Goal: Communication & Community: Connect with others

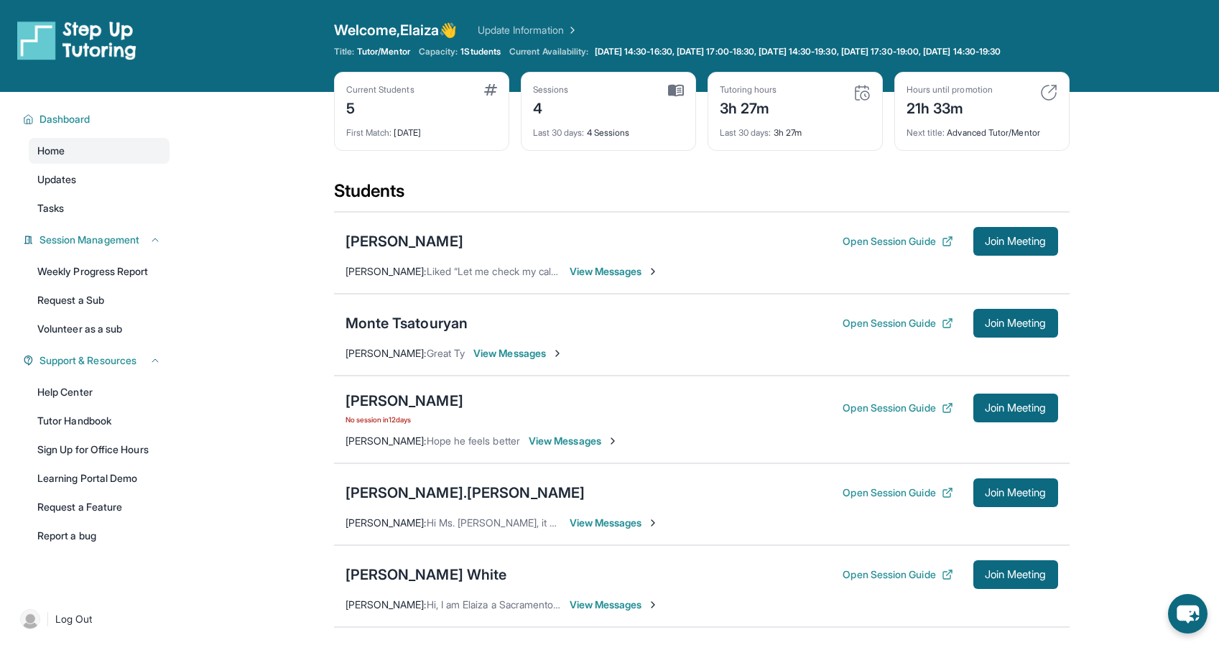
scroll to position [9, 0]
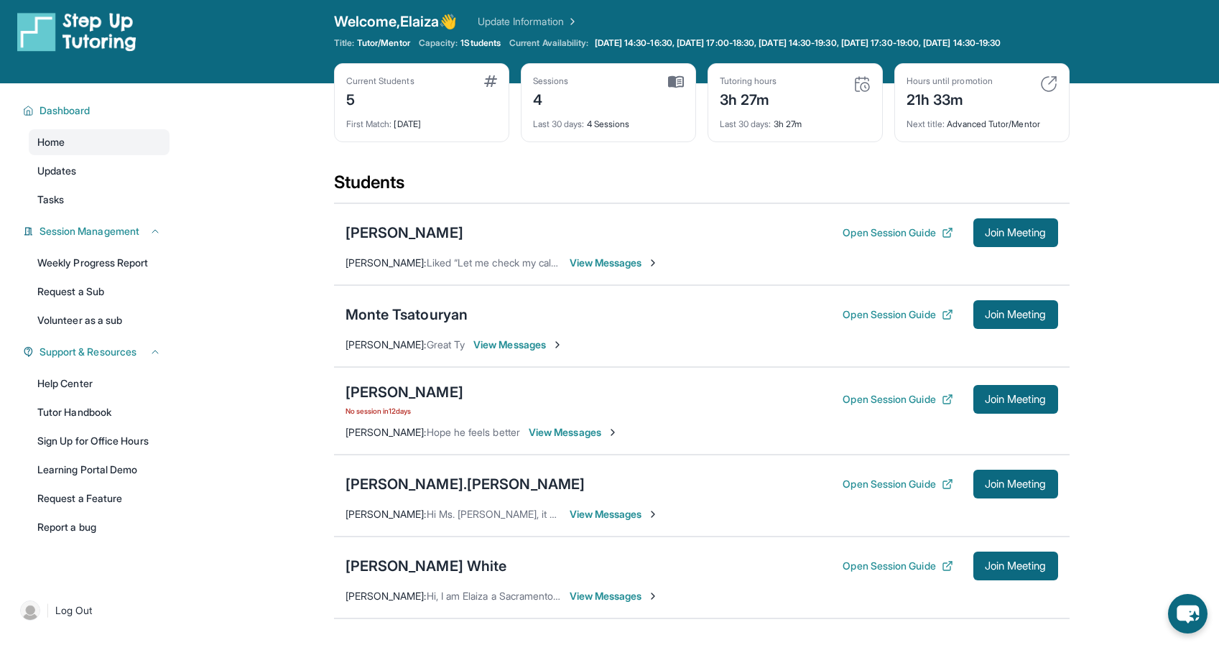
click at [607, 270] on span "View Messages" at bounding box center [615, 263] width 90 height 14
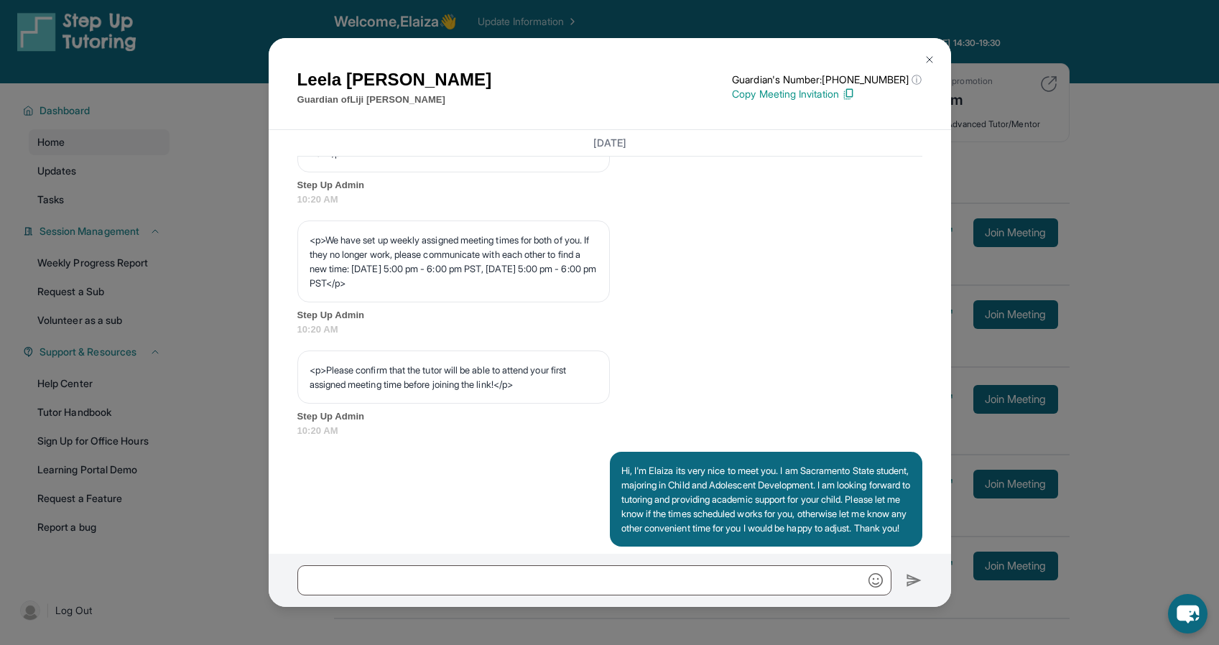
scroll to position [725, 0]
click at [932, 58] on img at bounding box center [929, 59] width 11 height 11
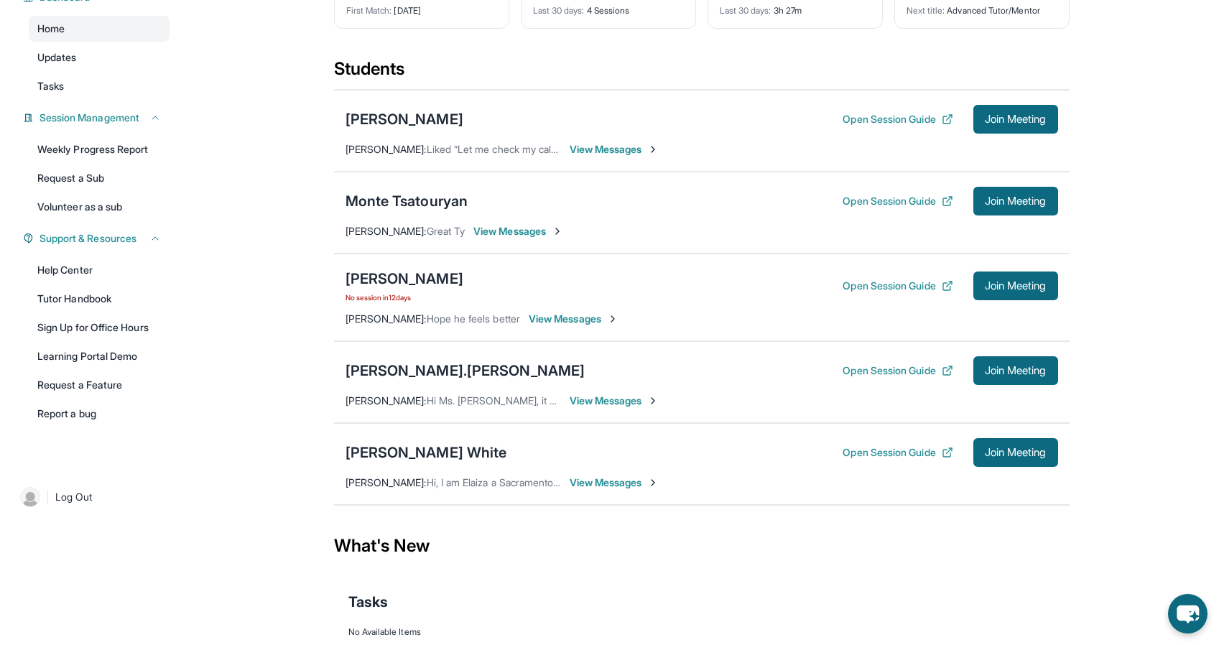
scroll to position [126, 0]
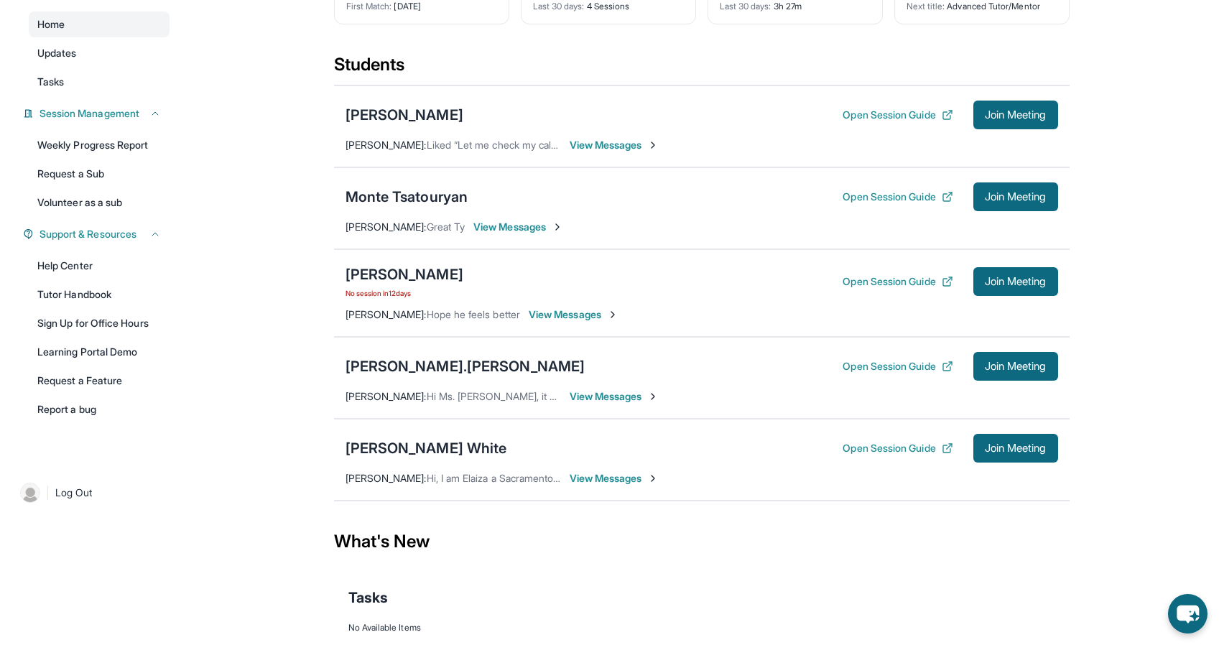
click at [557, 322] on span "View Messages" at bounding box center [574, 314] width 90 height 14
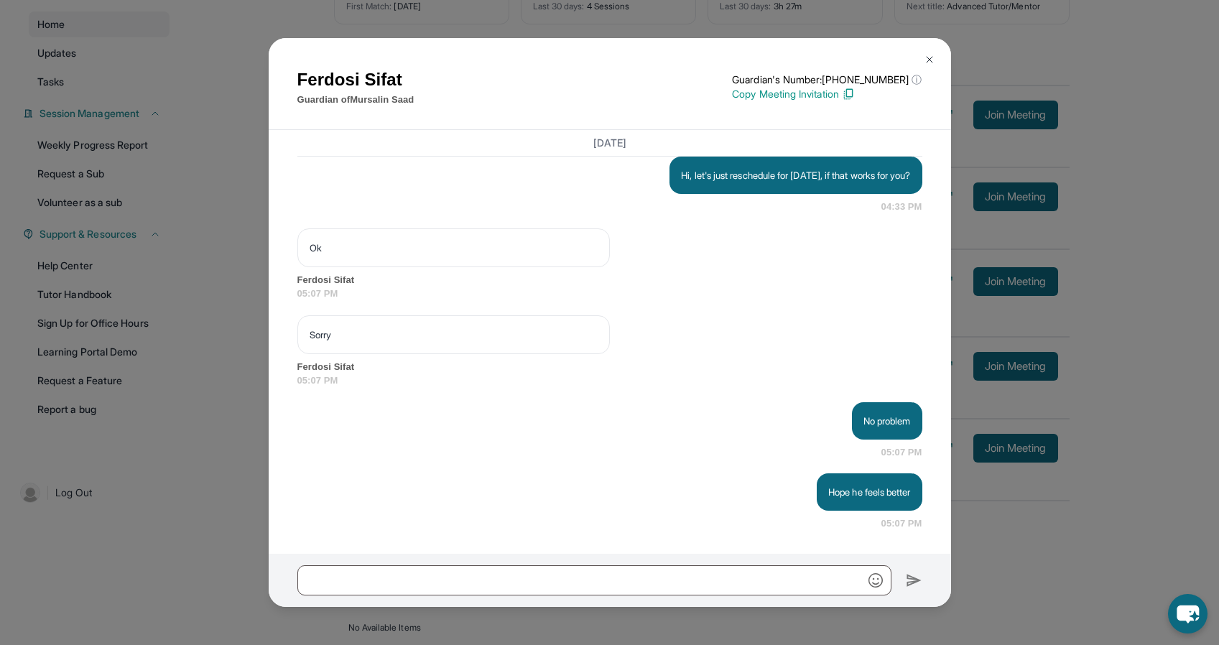
scroll to position [4631, 0]
click at [928, 58] on img at bounding box center [929, 59] width 11 height 11
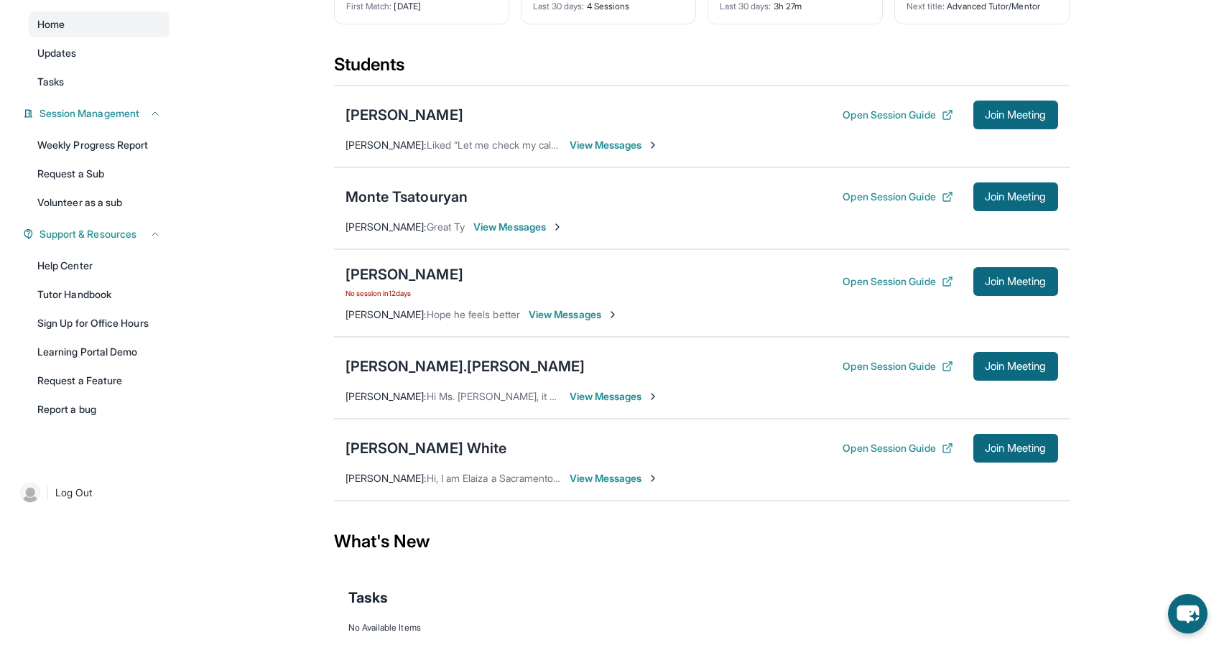
click at [512, 234] on span "View Messages" at bounding box center [518, 227] width 90 height 14
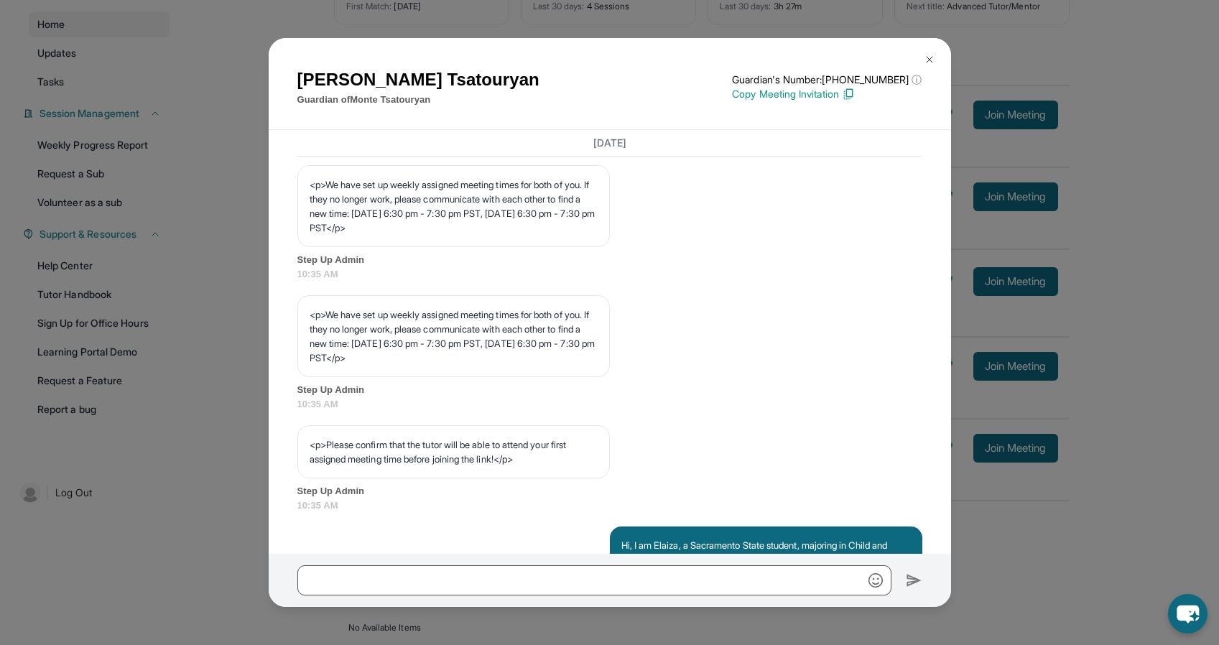
scroll to position [633, 0]
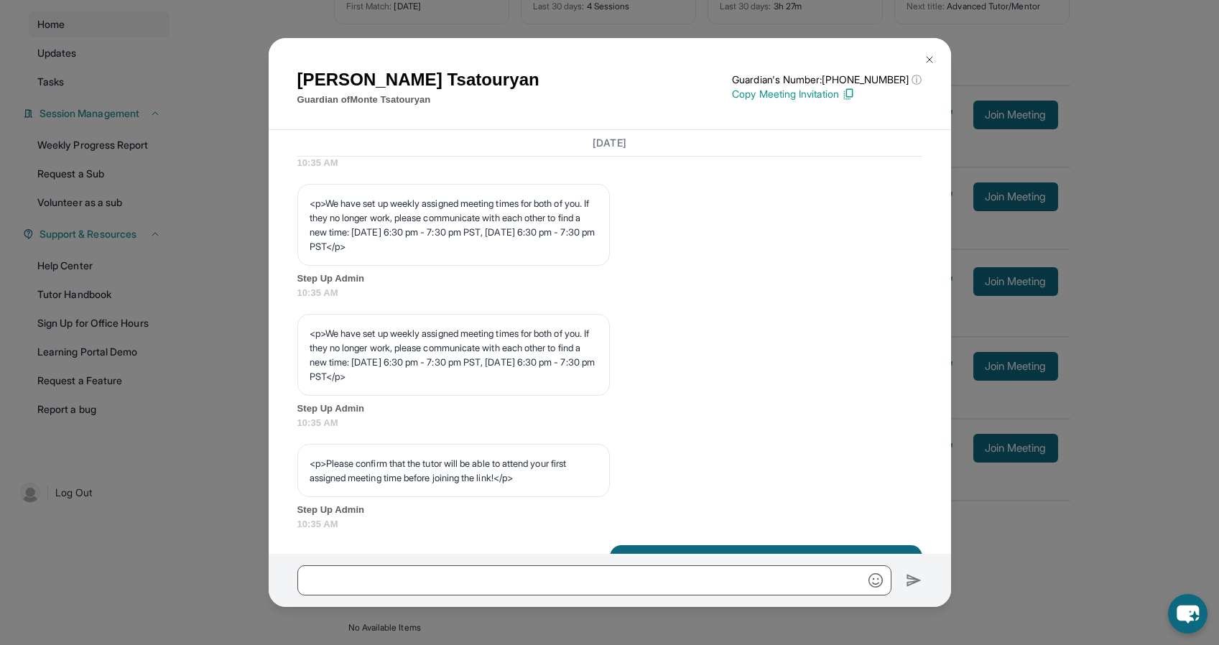
click at [932, 55] on img at bounding box center [929, 59] width 11 height 11
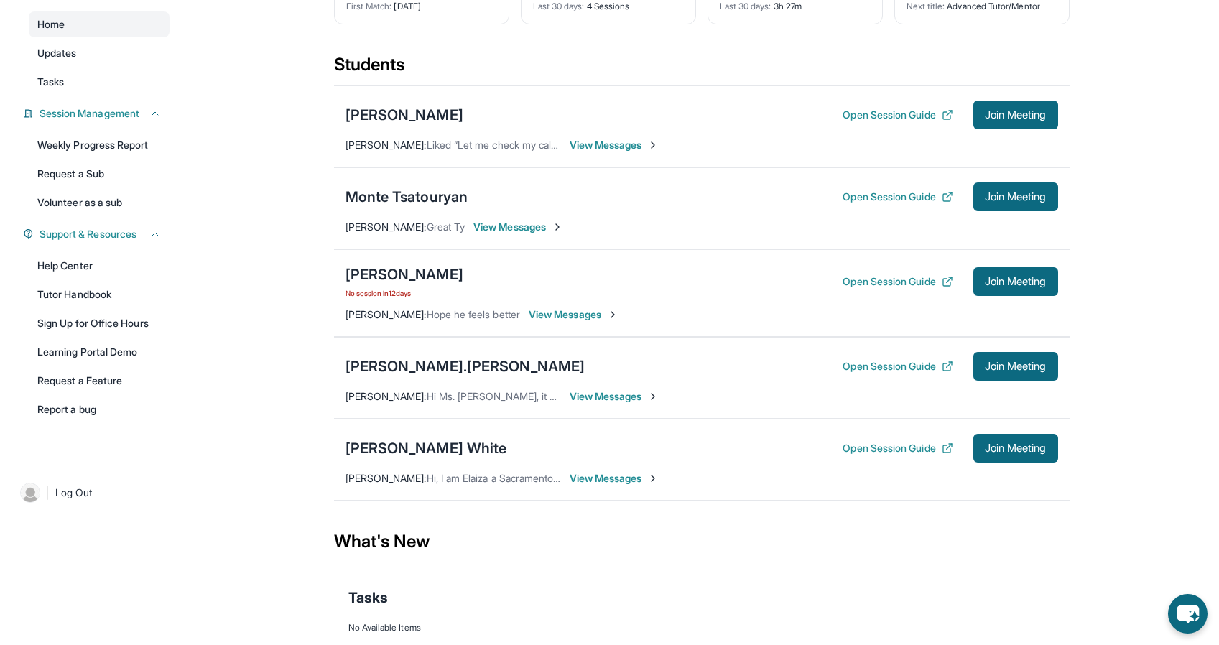
click at [524, 234] on span "View Messages" at bounding box center [518, 227] width 90 height 14
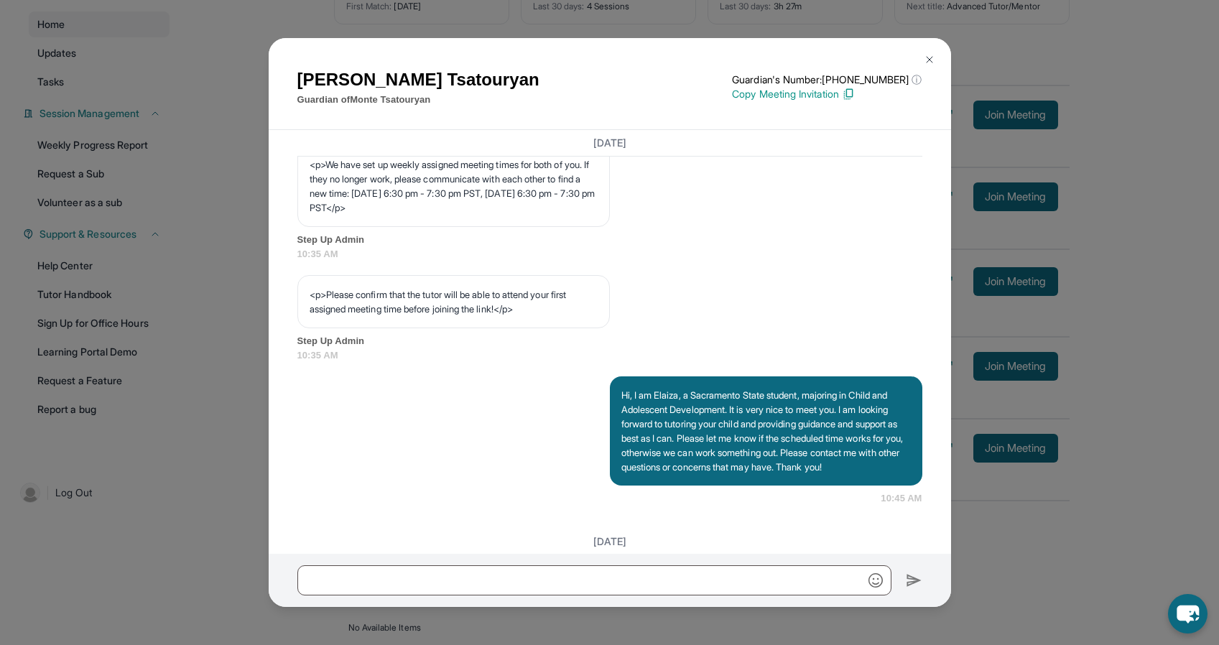
scroll to position [801, 0]
click at [930, 61] on img at bounding box center [929, 59] width 11 height 11
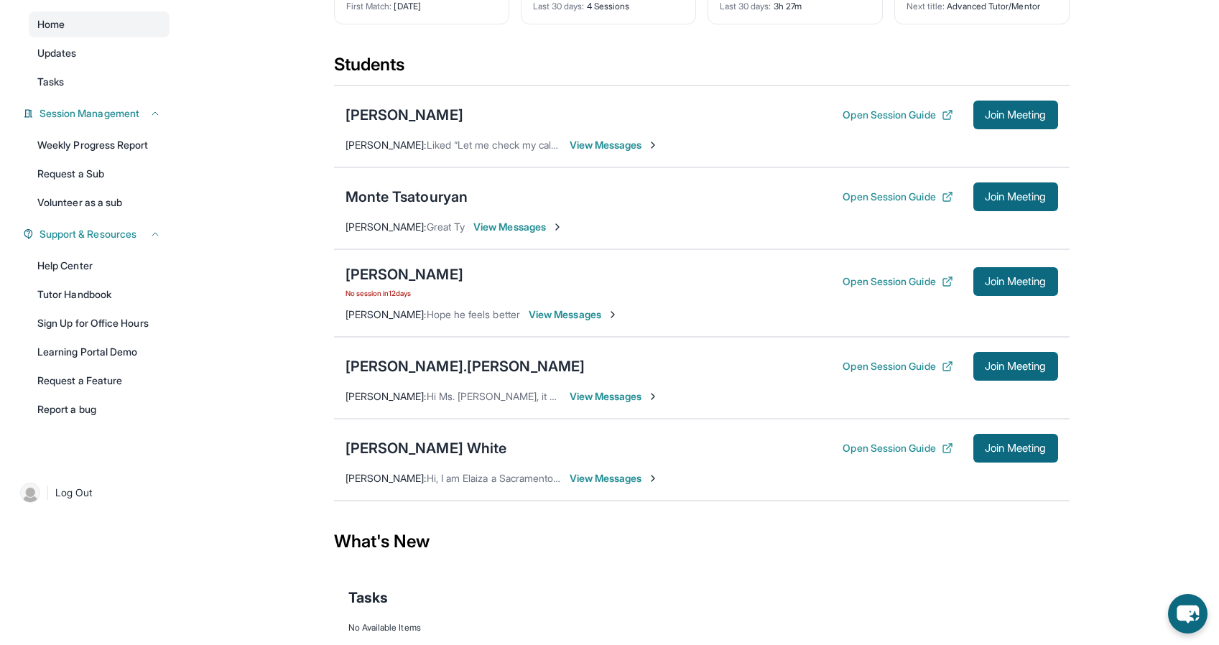
click at [572, 322] on span "View Messages" at bounding box center [574, 314] width 90 height 14
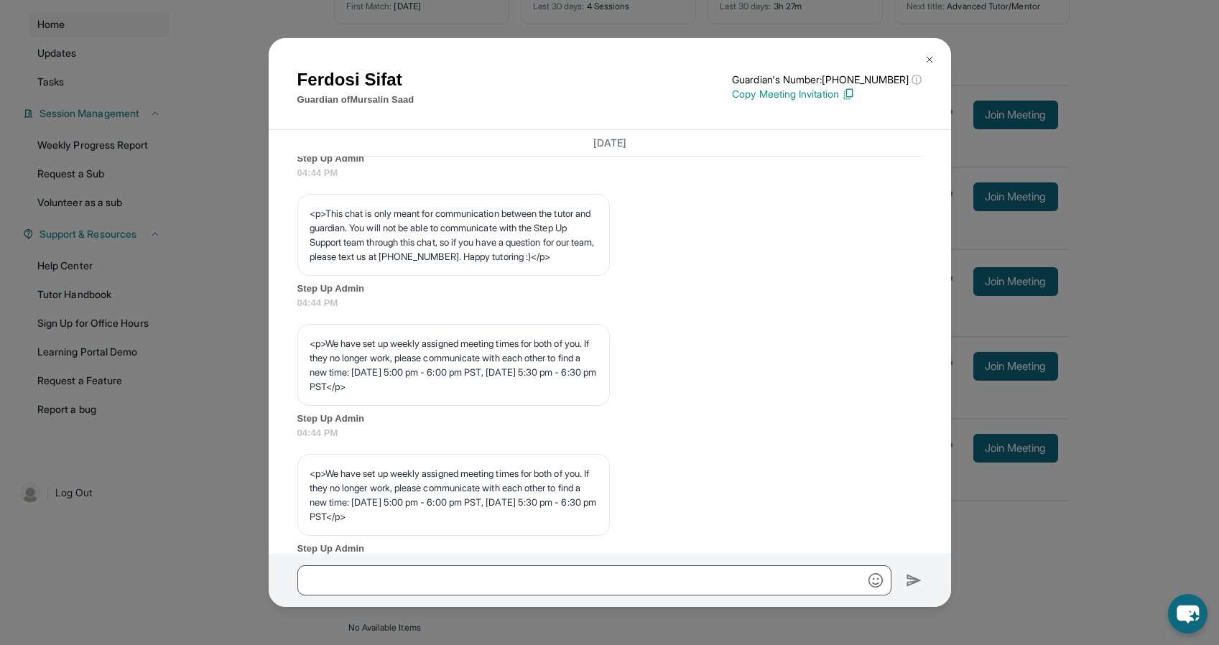
scroll to position [491, 0]
click at [926, 58] on img at bounding box center [929, 59] width 11 height 11
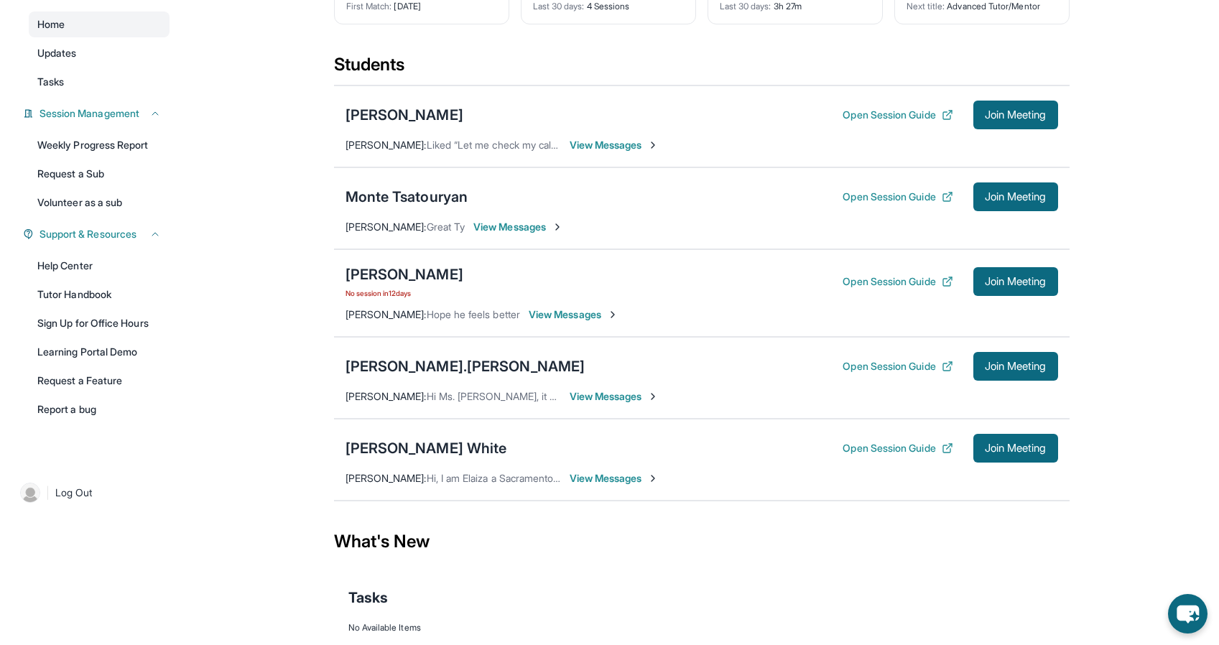
click at [503, 234] on span "View Messages" at bounding box center [518, 227] width 90 height 14
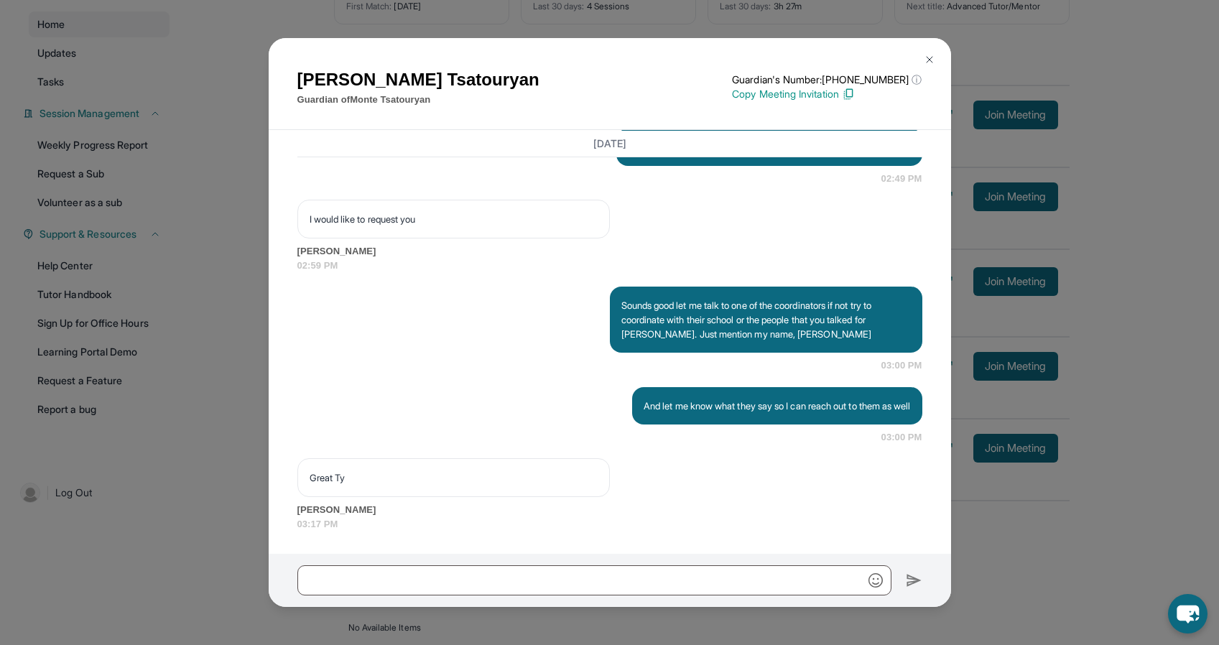
scroll to position [3194, 0]
click at [440, 580] on input "text" at bounding box center [594, 580] width 594 height 30
type input "*"
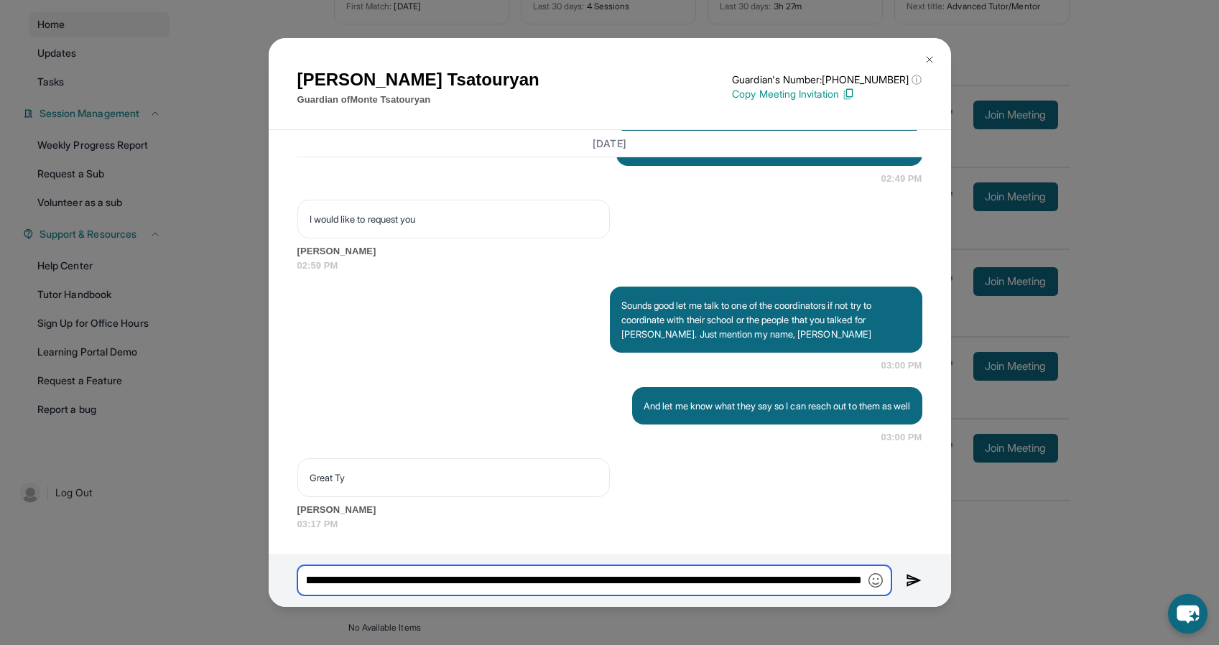
scroll to position [0, 431]
type input "**********"
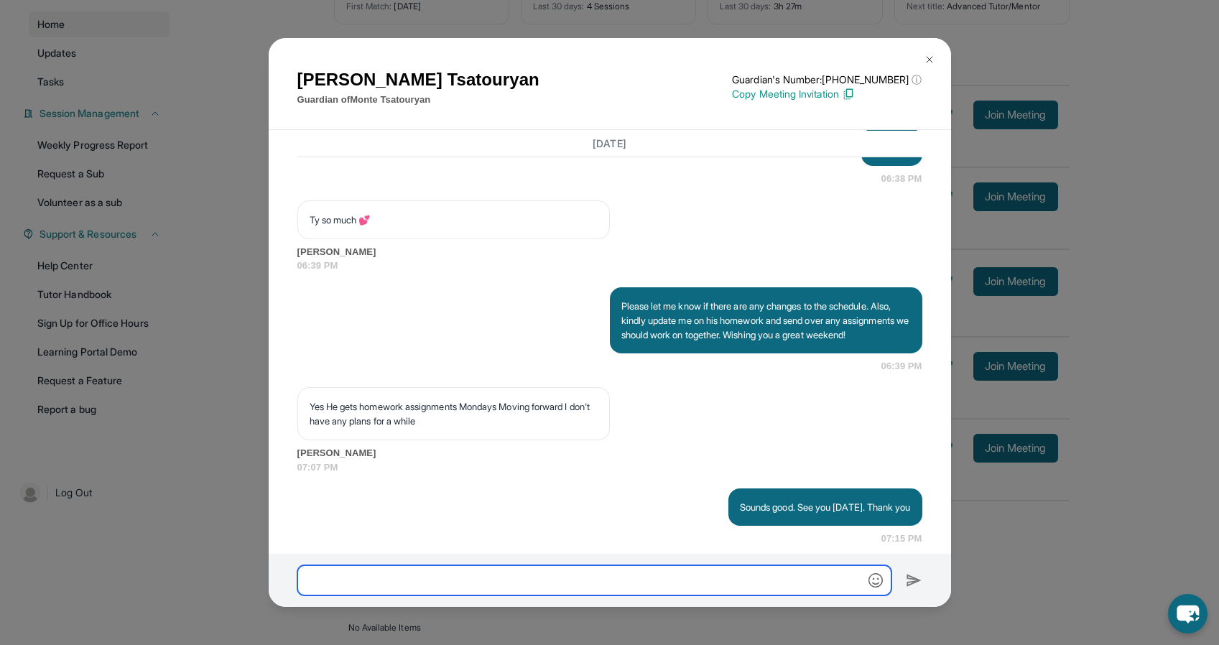
scroll to position [2252, 0]
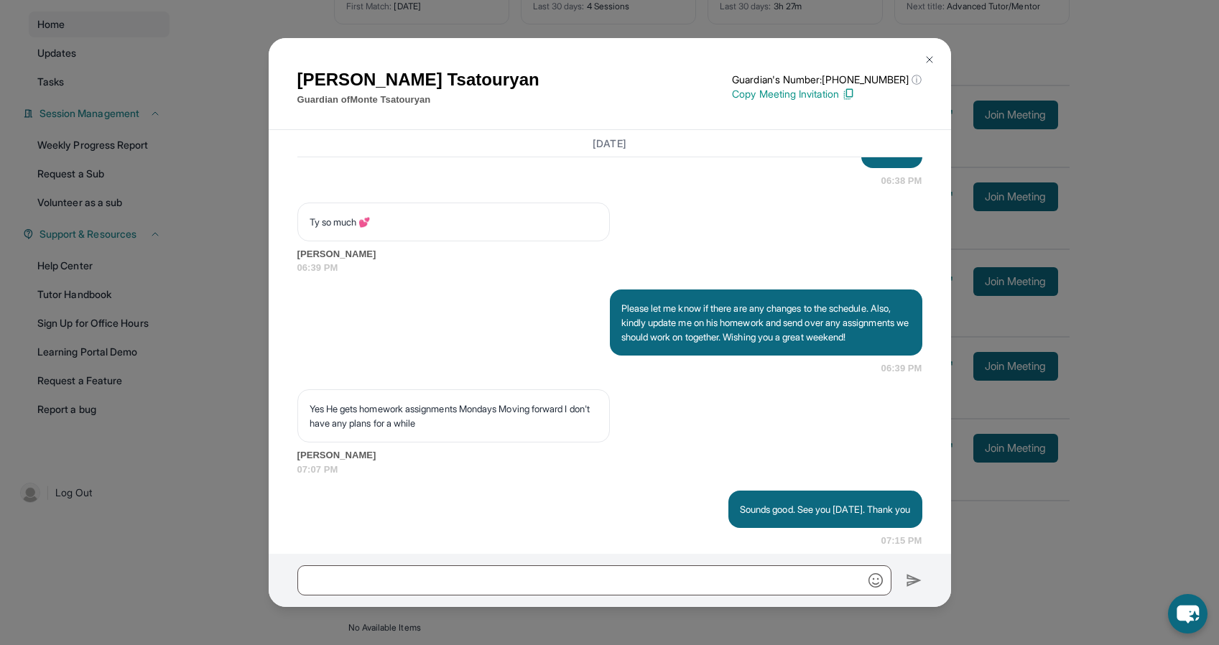
click at [931, 56] on img at bounding box center [929, 59] width 11 height 11
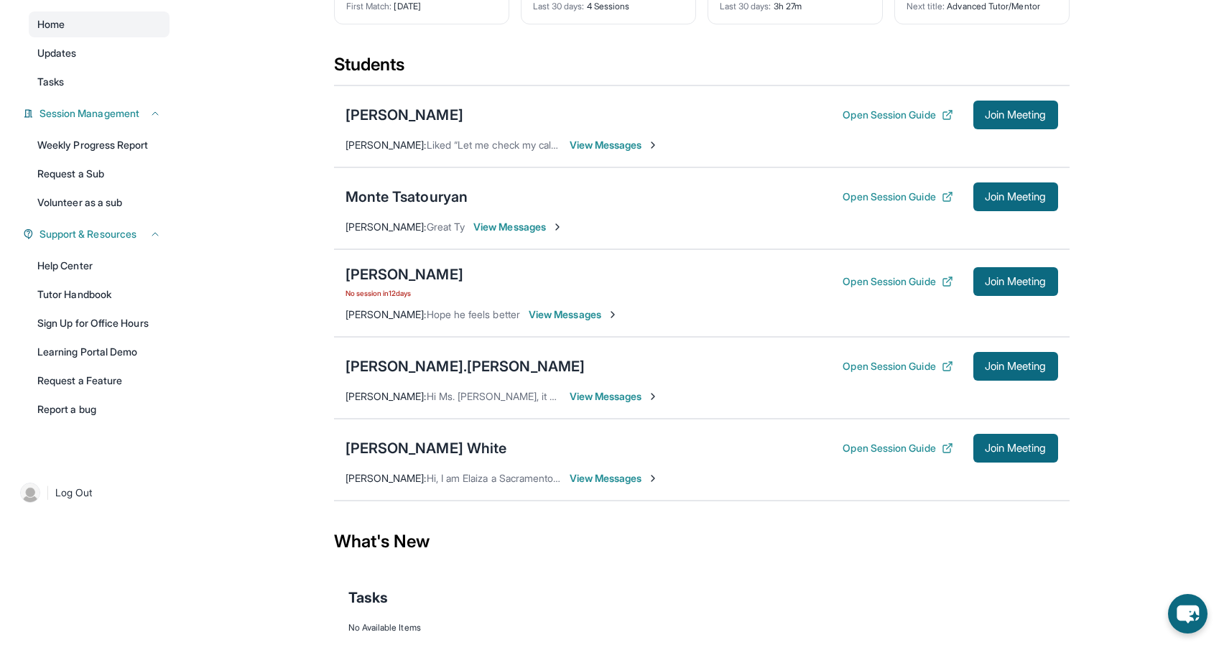
click at [605, 152] on span "View Messages" at bounding box center [615, 145] width 90 height 14
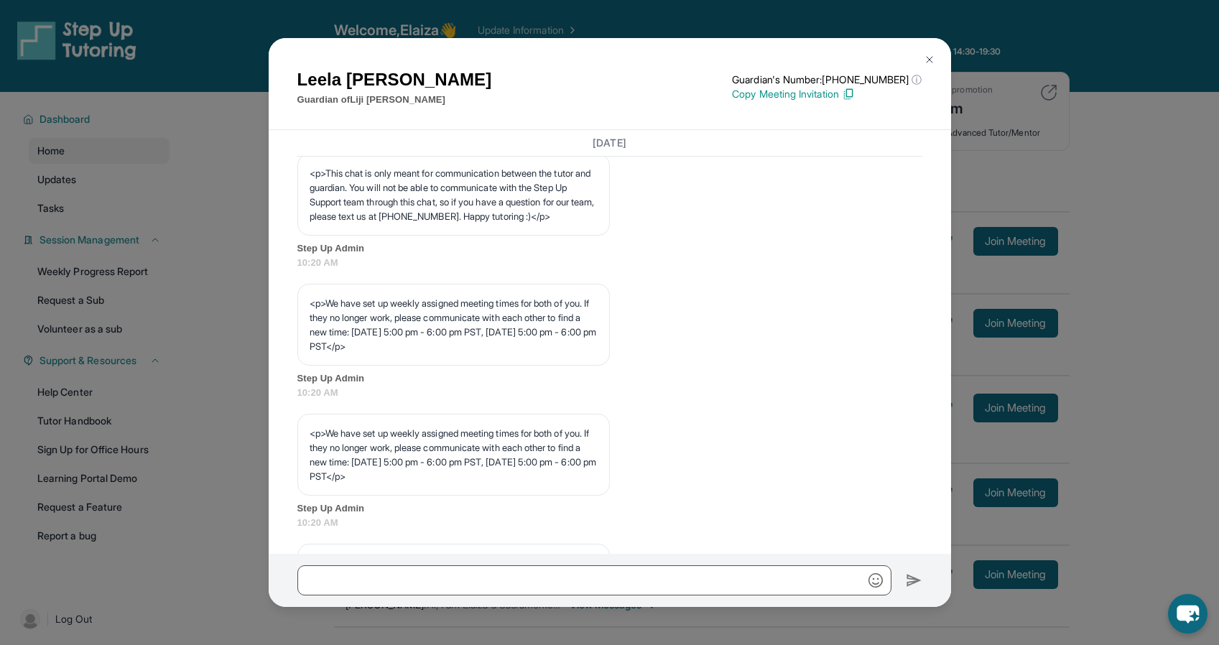
scroll to position [539, 0]
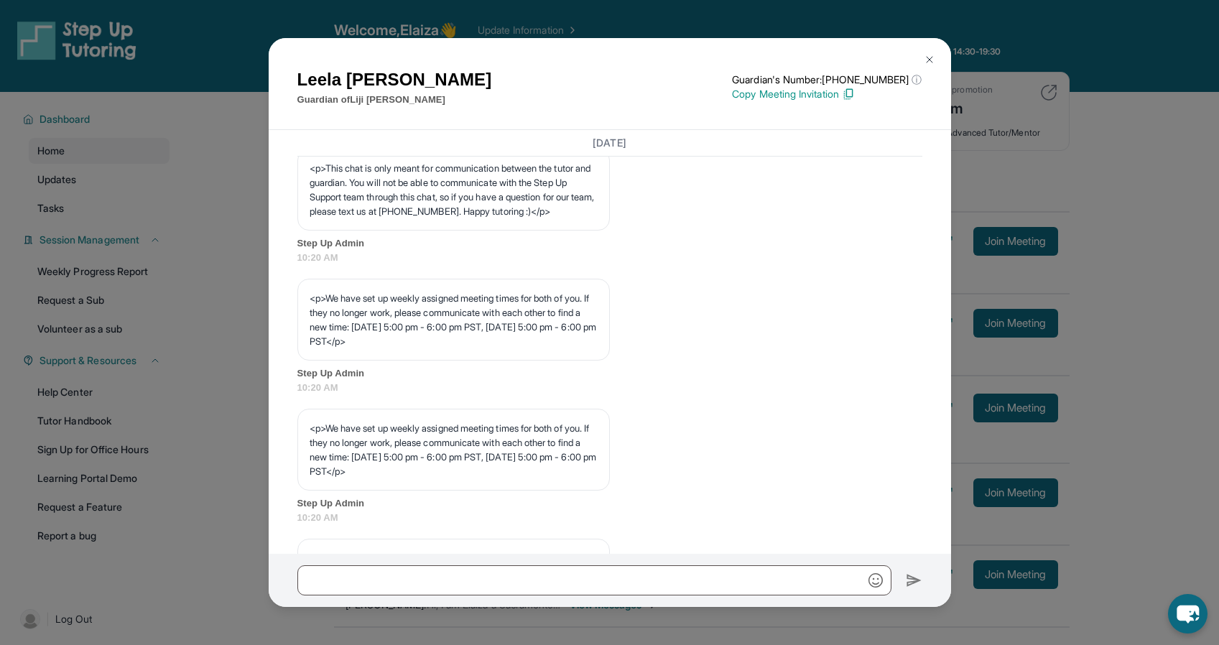
click at [931, 56] on img at bounding box center [929, 59] width 11 height 11
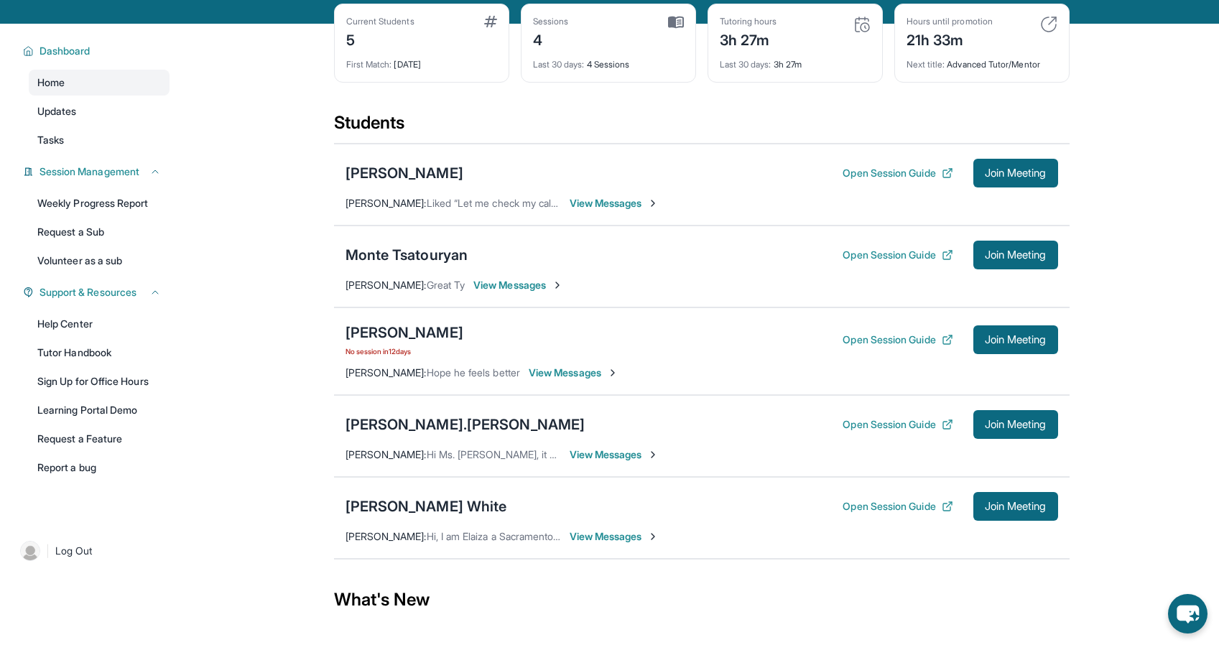
scroll to position [67, 0]
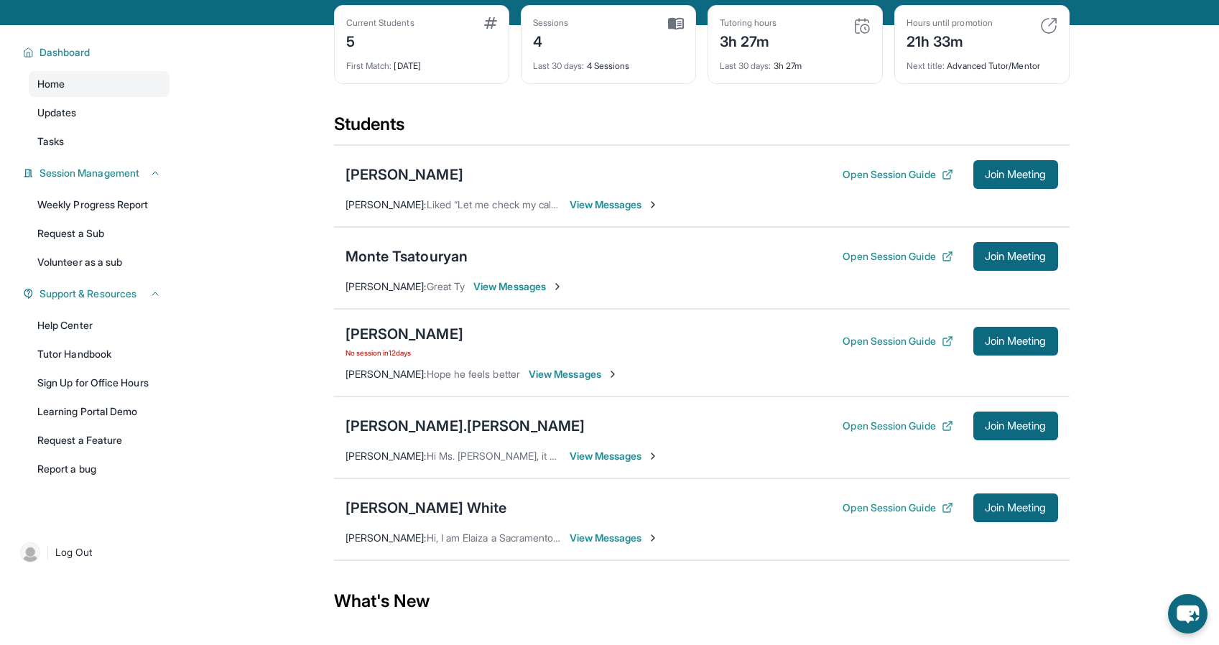
click at [603, 463] on span "View Messages" at bounding box center [615, 456] width 90 height 14
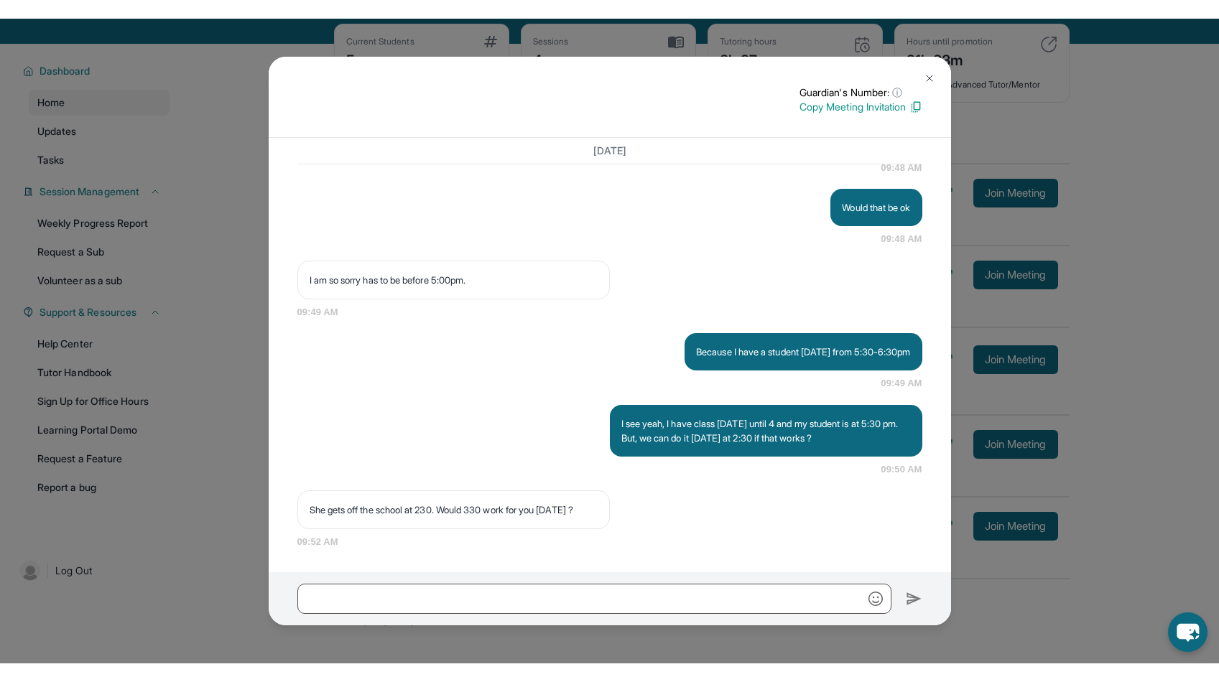
scroll to position [3191, 0]
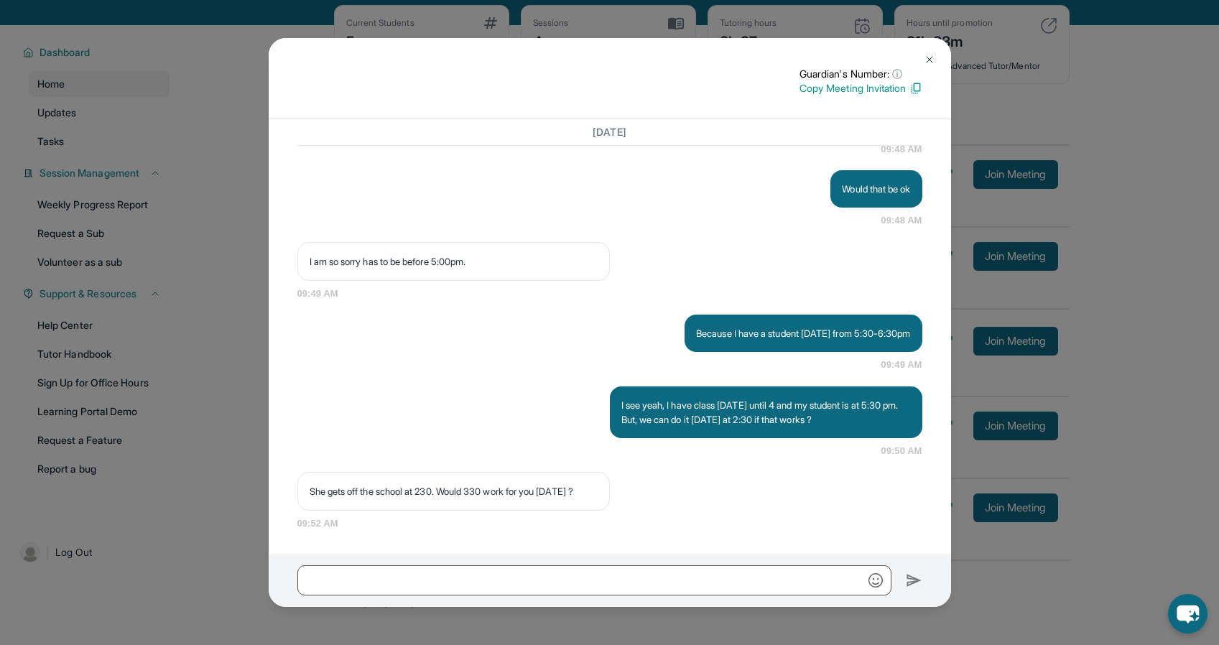
click at [927, 60] on img at bounding box center [929, 59] width 11 height 11
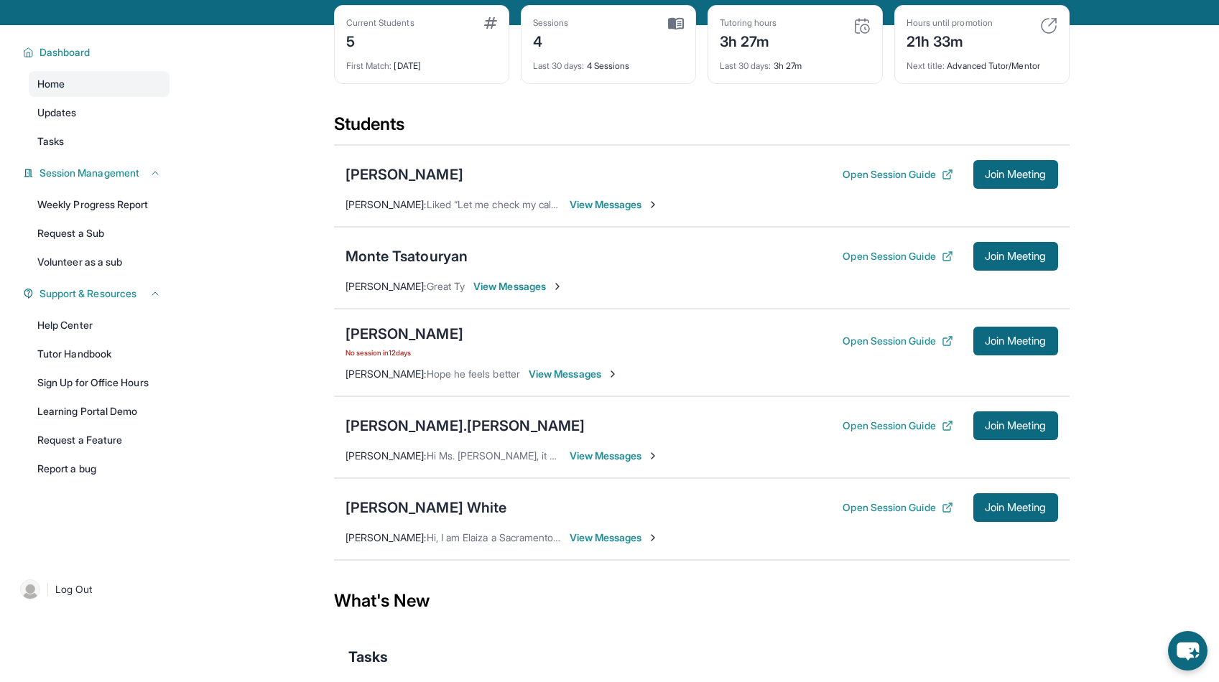
click at [607, 463] on span "View Messages" at bounding box center [615, 456] width 90 height 14
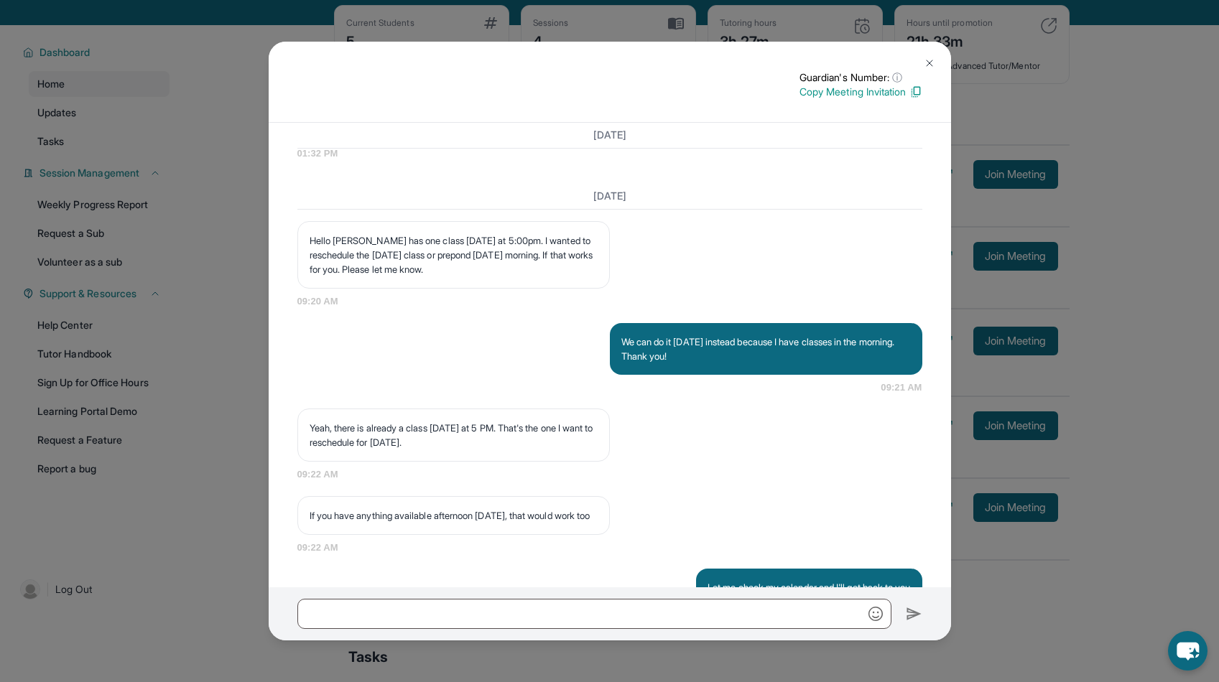
scroll to position [2633, 0]
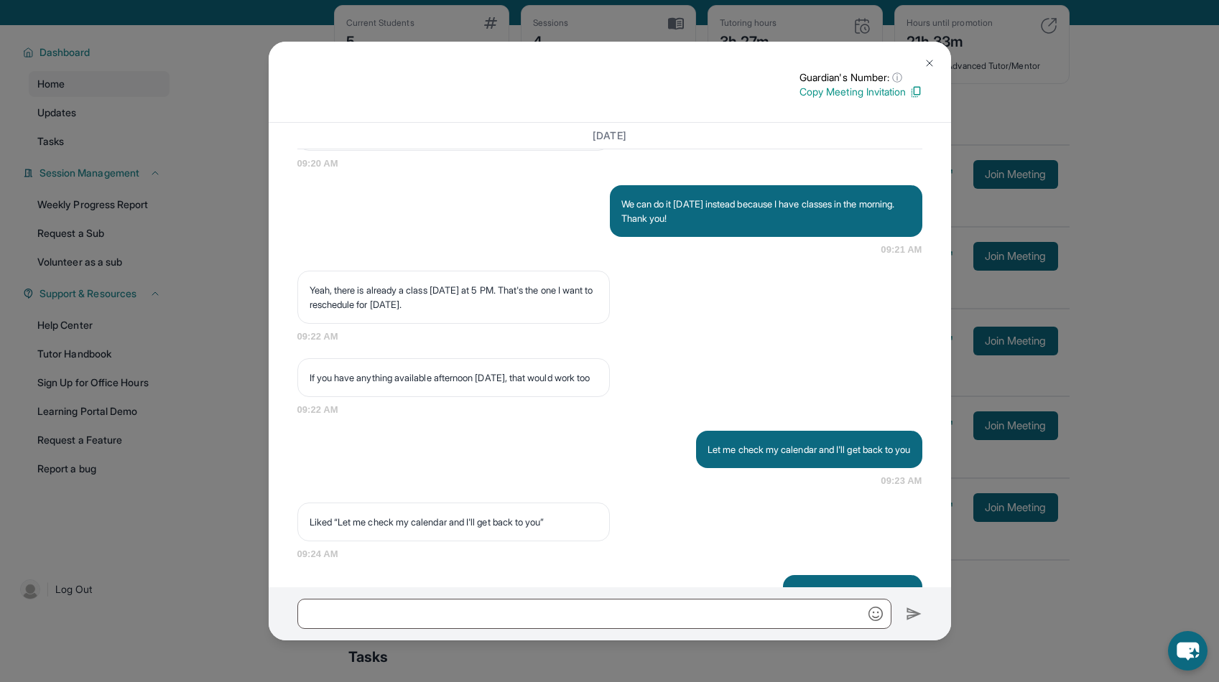
click at [929, 60] on img at bounding box center [929, 62] width 11 height 11
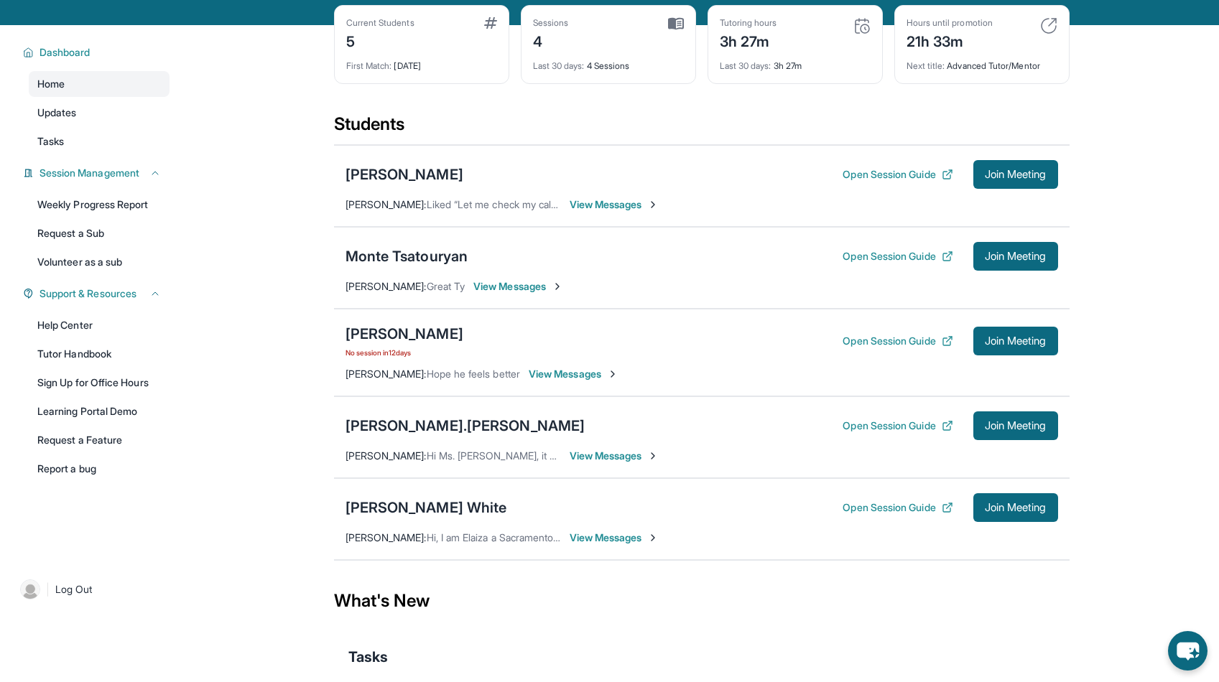
click at [547, 381] on span "View Messages" at bounding box center [574, 374] width 90 height 14
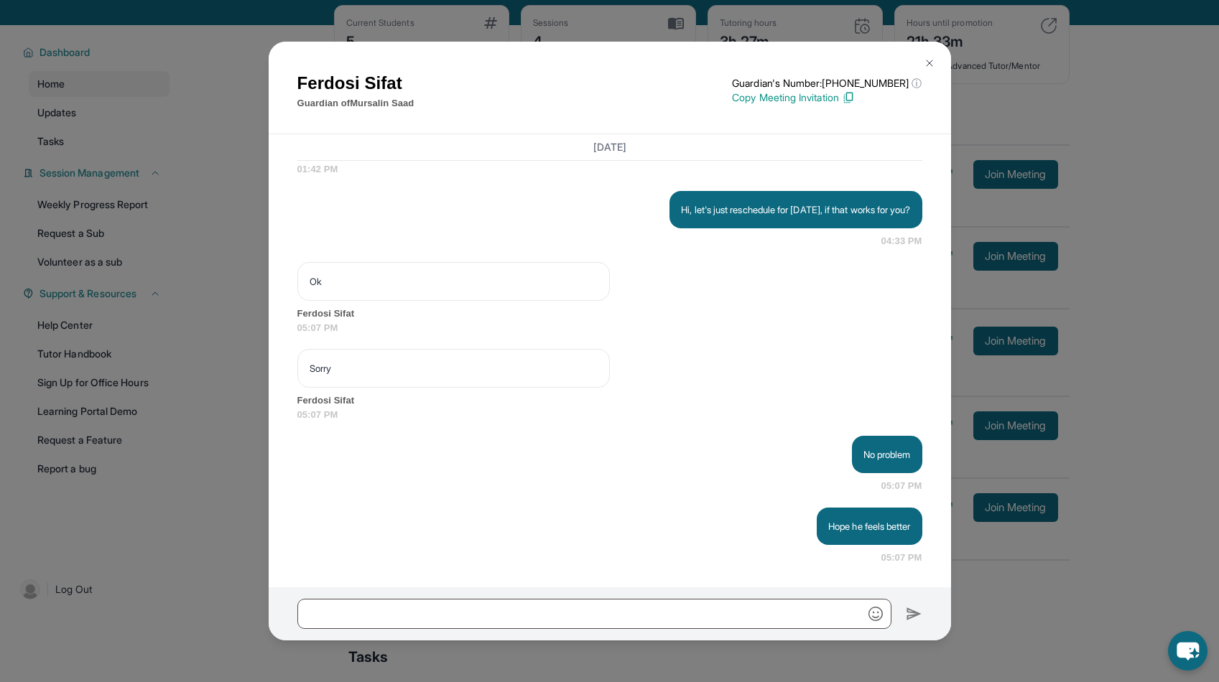
scroll to position [4601, 0]
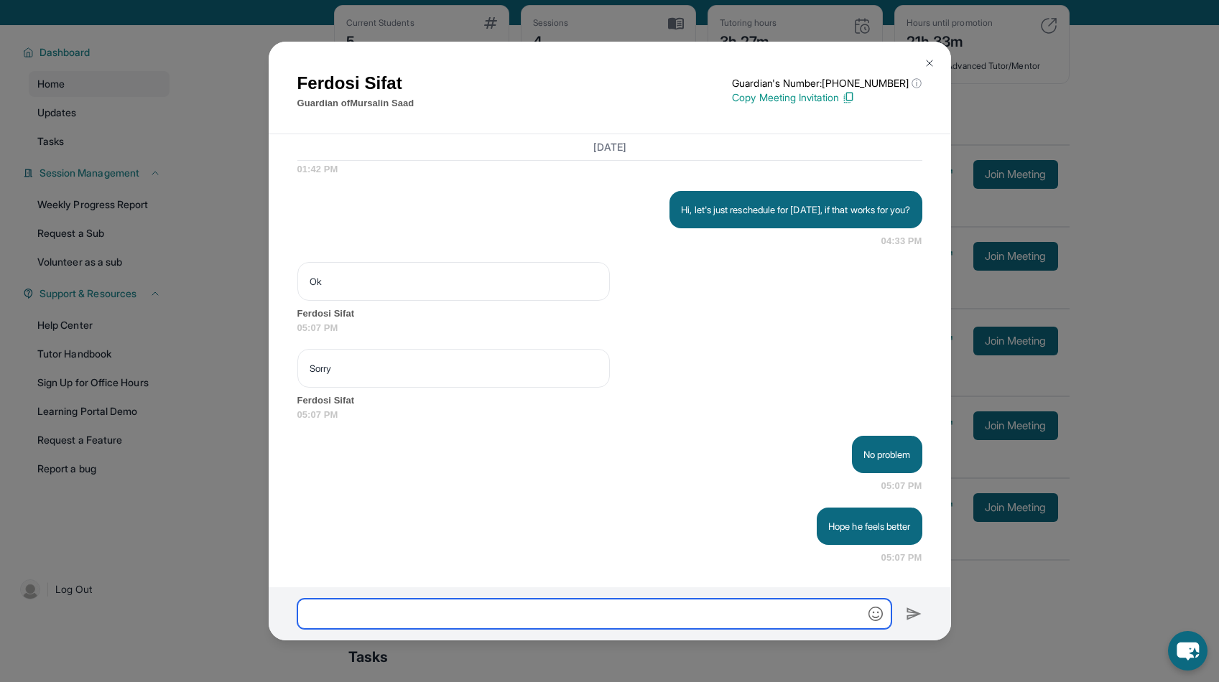
click at [601, 616] on input "text" at bounding box center [594, 614] width 594 height 30
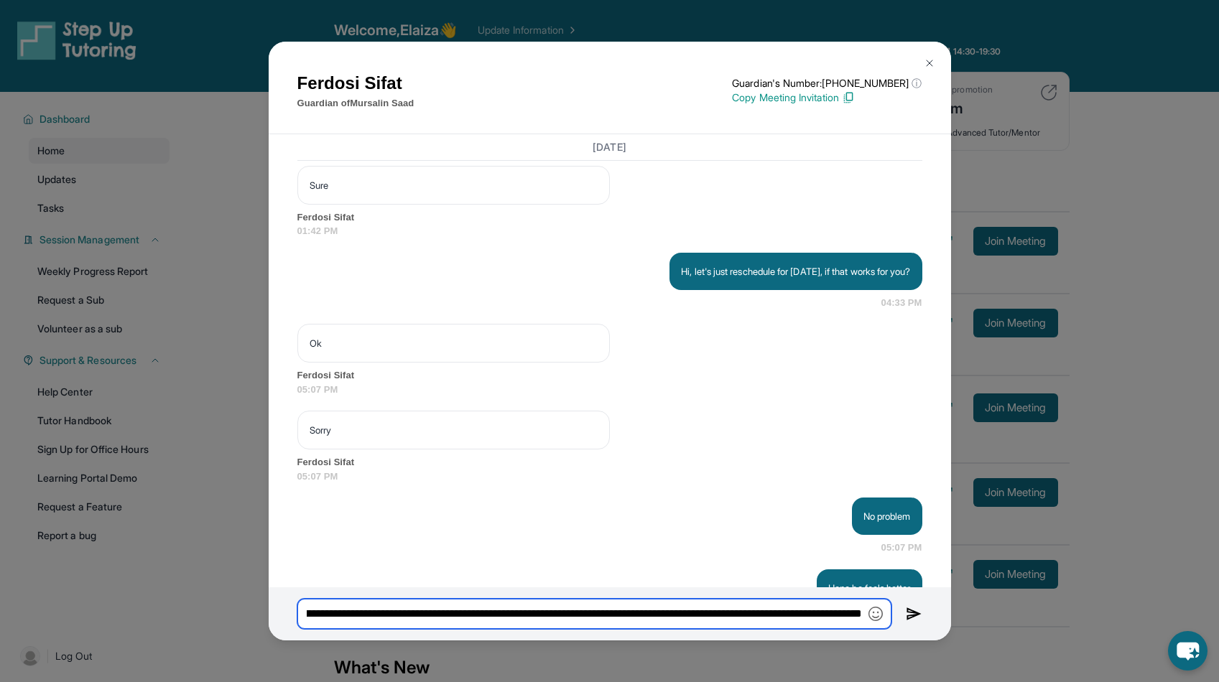
scroll to position [0, 213]
type input "**********"
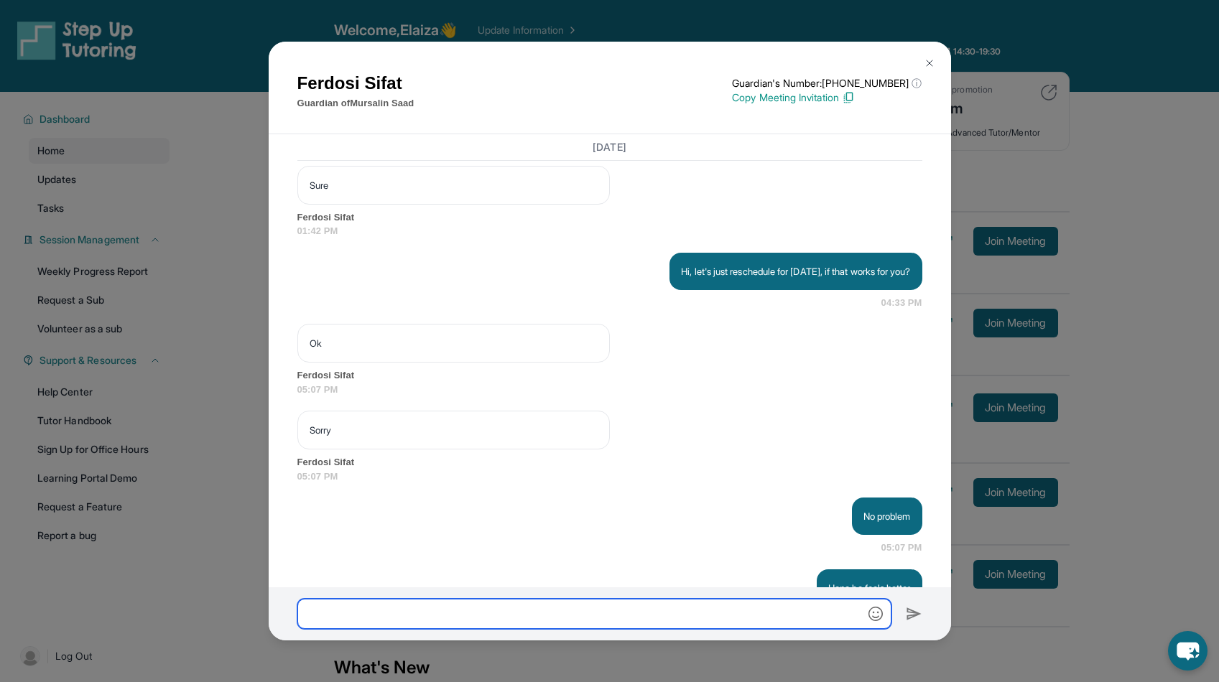
scroll to position [4748, 0]
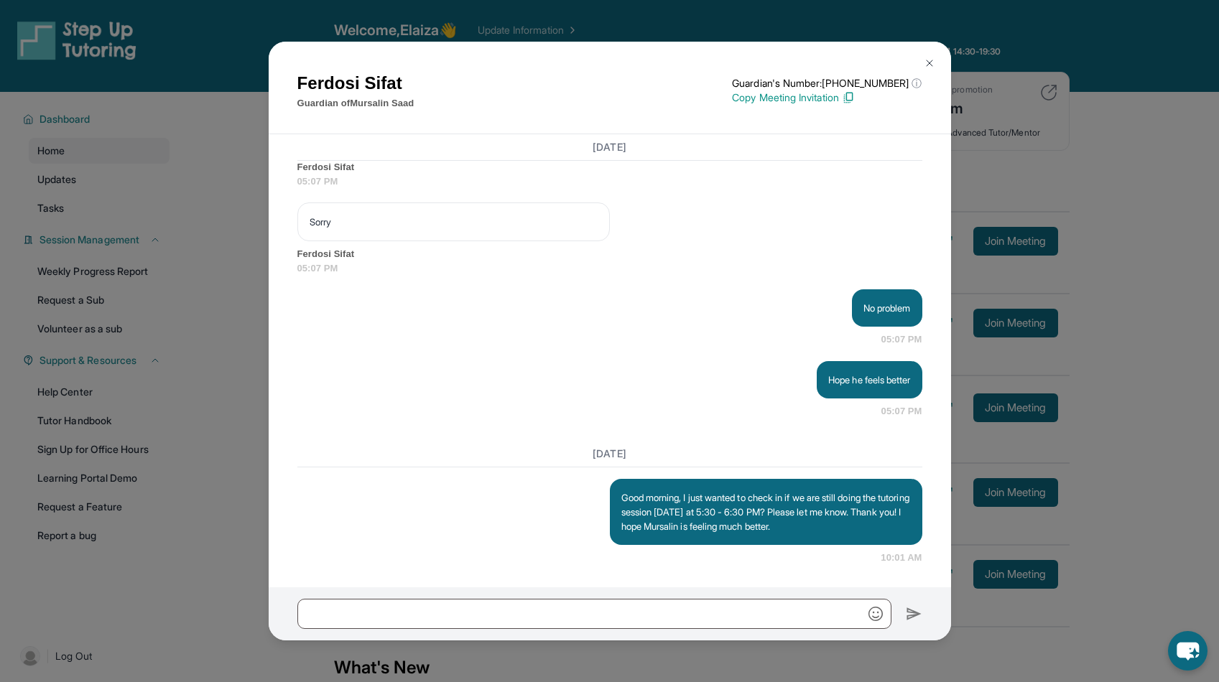
click at [928, 65] on img at bounding box center [929, 62] width 11 height 11
